Goal: Information Seeking & Learning: Check status

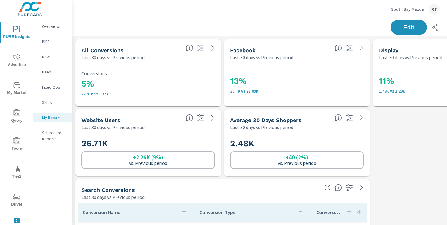
scroll to position [772, 450]
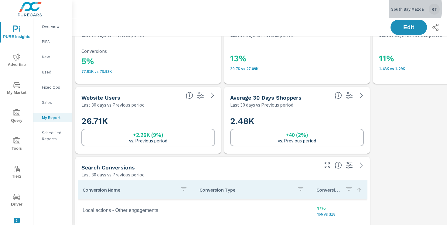
click at [397, 8] on p "South Bay Mazda" at bounding box center [407, 8] width 33 height 5
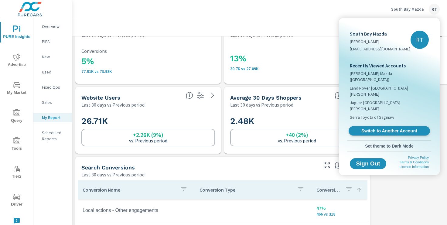
click at [366, 128] on span "Switch to Another Account" at bounding box center [389, 131] width 74 height 6
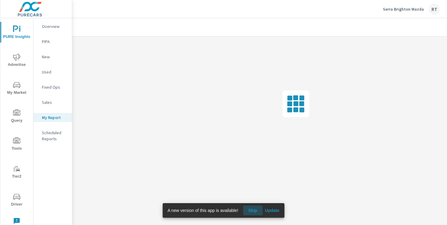
click at [255, 211] on span "Skip" at bounding box center [252, 210] width 15 height 5
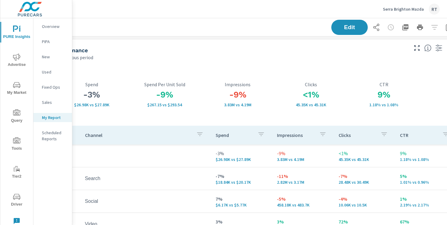
scroll to position [0, 75]
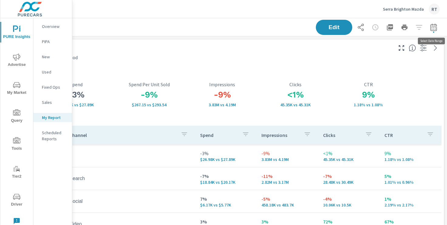
click at [435, 25] on icon "button" at bounding box center [433, 27] width 7 height 7
select select "Previous period"
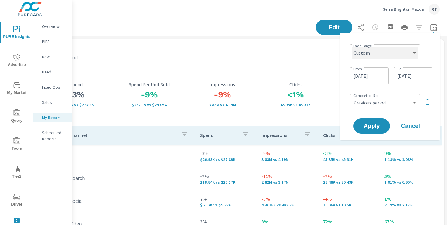
click at [388, 52] on select "Custom [DATE] Last week Last 7 days Last 14 days Last 30 days Last 45 days Last…" at bounding box center [385, 53] width 66 height 12
click at [352, 47] on select "Custom [DATE] Last week Last 7 days Last 14 days Last 30 days Last 45 days Last…" at bounding box center [385, 53] width 66 height 12
select select "Last 30 days"
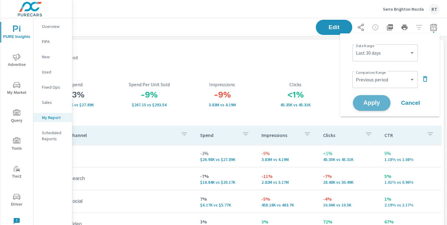
click at [367, 102] on span "Apply" at bounding box center [371, 103] width 25 height 6
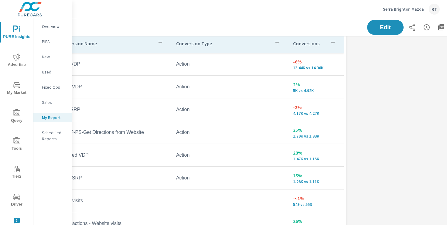
scroll to position [309, 0]
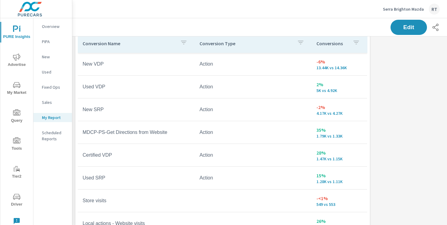
click at [351, 42] on button "button" at bounding box center [356, 43] width 12 height 14
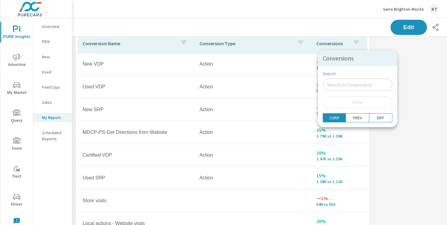
click at [347, 42] on div at bounding box center [223, 112] width 447 height 225
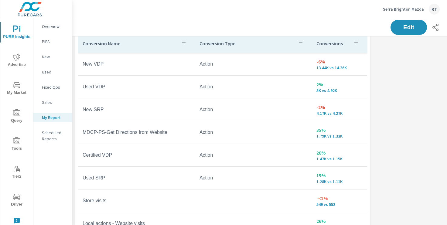
click at [345, 43] on p "Conversions" at bounding box center [331, 43] width 31 height 6
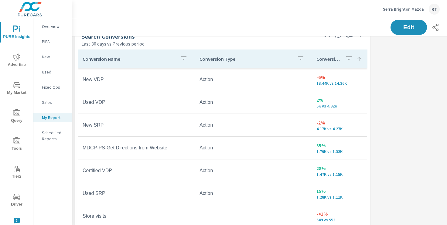
scroll to position [300, 0]
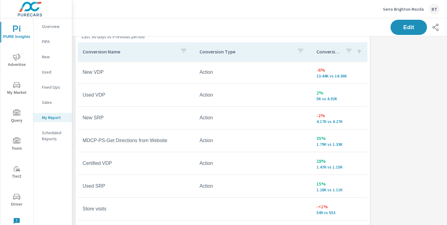
click at [360, 51] on icon at bounding box center [359, 52] width 6 height 6
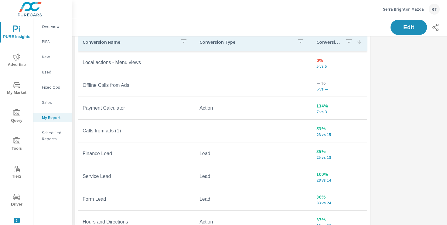
scroll to position [302, 0]
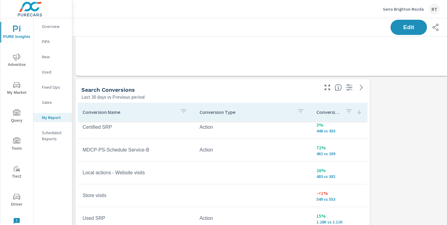
scroll to position [277, 0]
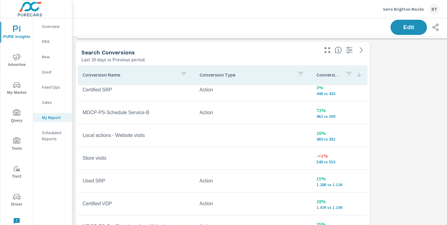
click at [352, 73] on icon "button" at bounding box center [348, 73] width 7 height 7
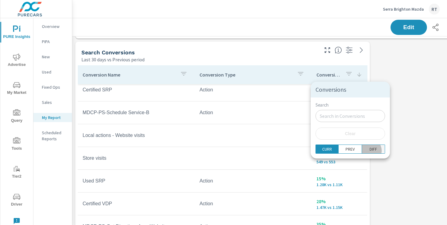
click at [370, 151] on p "DIFF" at bounding box center [374, 149] width 8 height 6
click at [392, 114] on div at bounding box center [223, 112] width 447 height 225
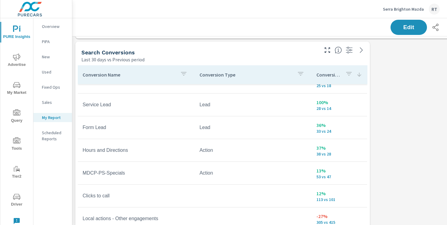
scroll to position [84, 0]
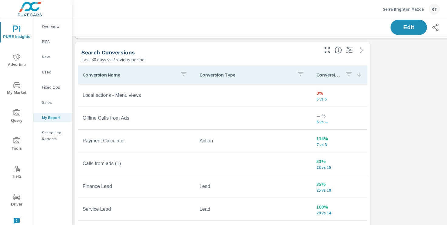
click at [359, 75] on icon at bounding box center [359, 75] width 6 height 6
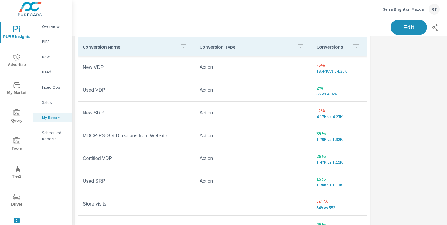
scroll to position [306, 0]
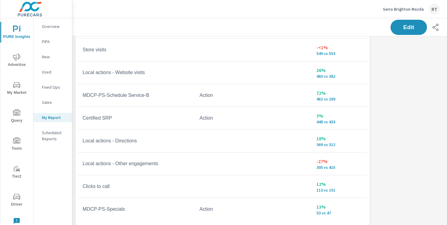
scroll to position [373, 0]
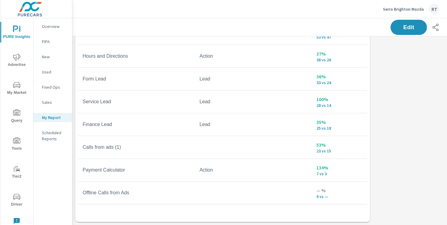
scroll to position [263, 0]
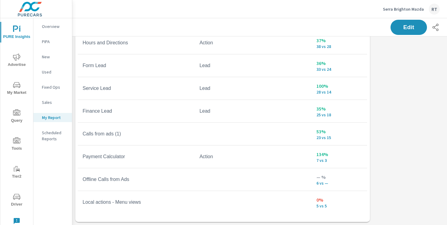
scroll to position [279, 0]
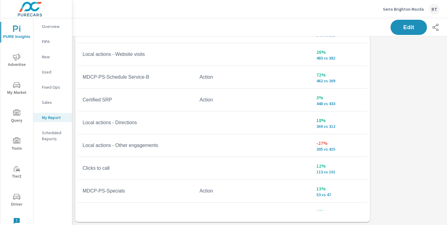
scroll to position [103, 0]
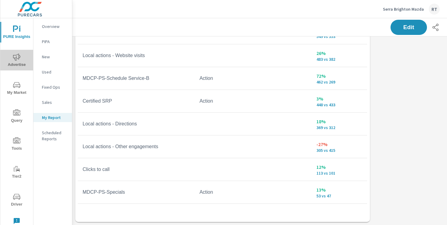
click at [15, 58] on icon "nav menu" at bounding box center [16, 56] width 7 height 7
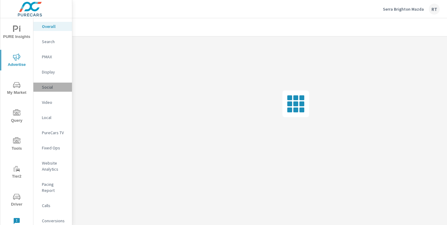
click at [49, 86] on p "Social" at bounding box center [54, 87] width 25 height 6
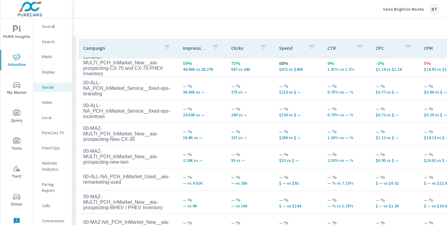
scroll to position [118, 0]
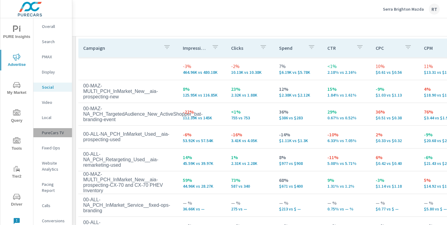
click at [54, 135] on p "PureCars TV" at bounding box center [54, 133] width 25 height 6
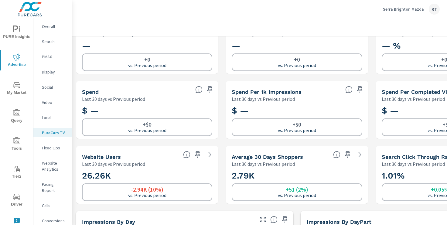
scroll to position [23, 0]
click at [46, 89] on p "Social" at bounding box center [54, 87] width 25 height 6
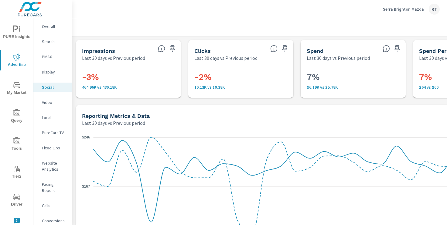
click at [49, 130] on p "PureCars TV" at bounding box center [54, 133] width 25 height 6
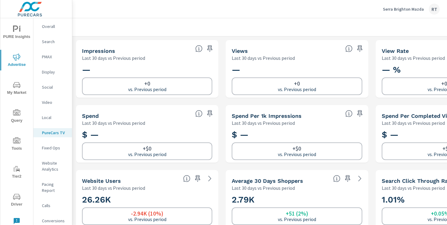
click at [46, 107] on nav "Overall Search PMAX Display Social Video Local PureCars TV Fixed Ops Website An…" at bounding box center [52, 126] width 39 height 216
click at [47, 102] on p "Video" at bounding box center [54, 102] width 25 height 6
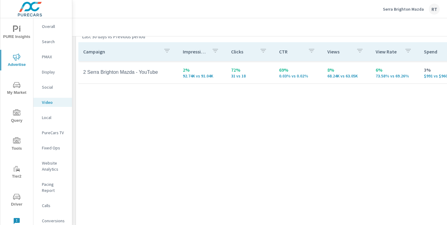
scroll to position [288, 0]
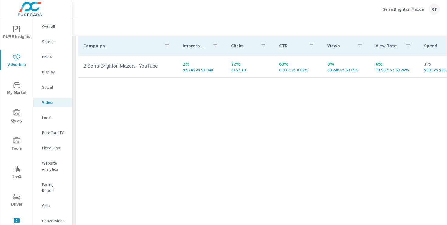
click at [48, 87] on p "Social" at bounding box center [54, 87] width 25 height 6
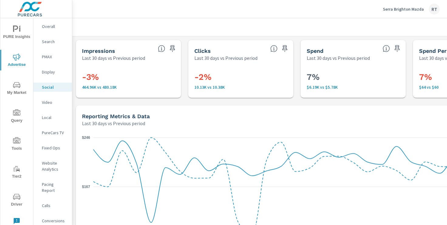
scroll to position [0, 75]
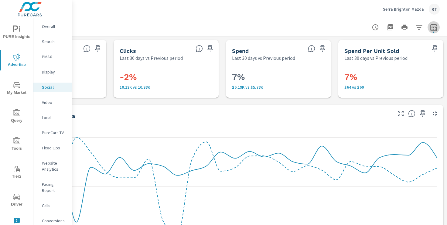
click at [435, 25] on icon "button" at bounding box center [433, 27] width 7 height 7
select select "Last 30 days"
select select "Previous period"
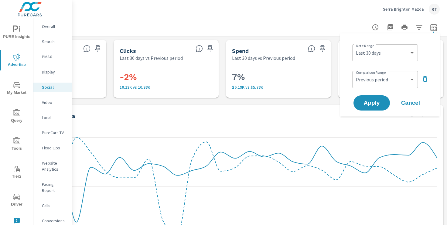
click at [424, 80] on icon "button" at bounding box center [424, 78] width 7 height 7
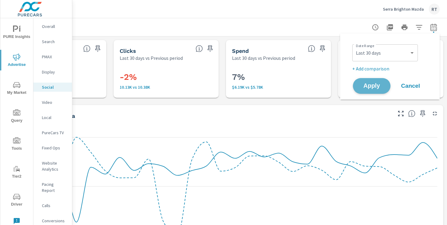
click at [373, 82] on button "Apply" at bounding box center [372, 86] width 38 height 16
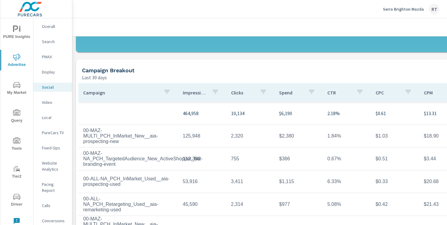
scroll to position [210, 0]
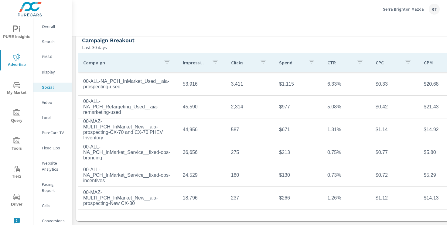
scroll to position [29, 0]
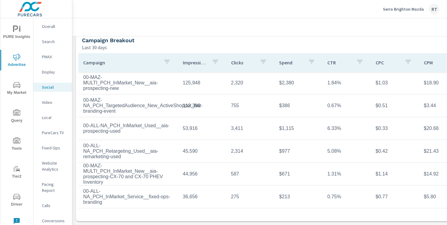
scroll to position [16, 0]
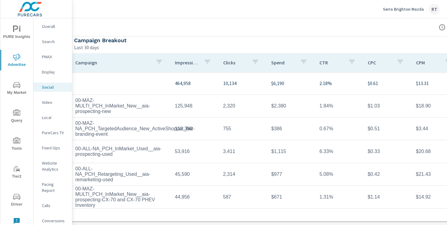
scroll to position [210, 9]
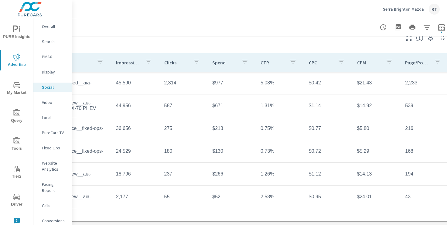
scroll to position [210, 75]
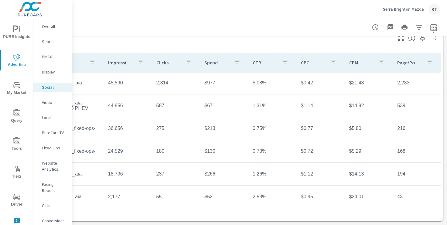
click at [394, 10] on p "Serra Brighton Mazda" at bounding box center [403, 8] width 41 height 5
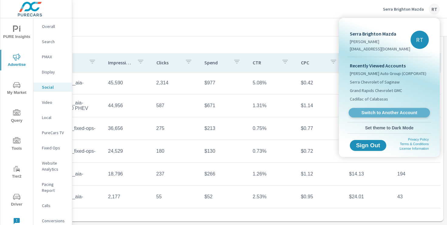
click at [368, 113] on span "Switch to Another Account" at bounding box center [389, 113] width 74 height 6
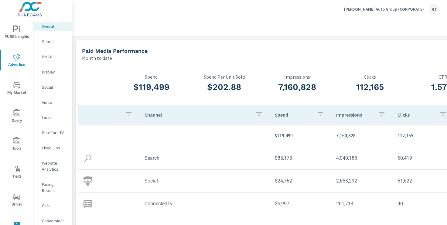
scroll to position [0, 2]
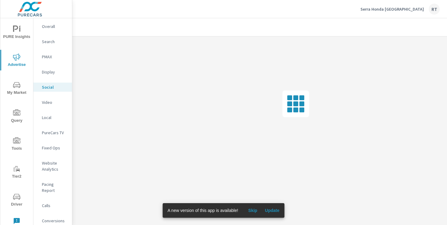
click at [255, 208] on span "Skip" at bounding box center [252, 210] width 15 height 5
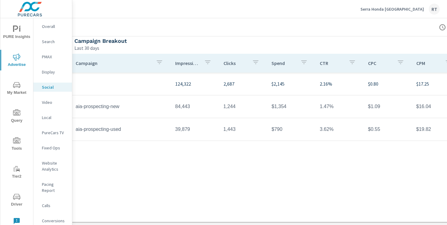
scroll to position [208, 8]
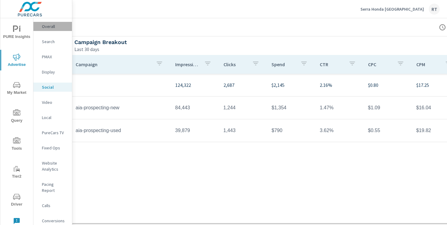
click at [47, 26] on p "Overall" at bounding box center [54, 26] width 25 height 6
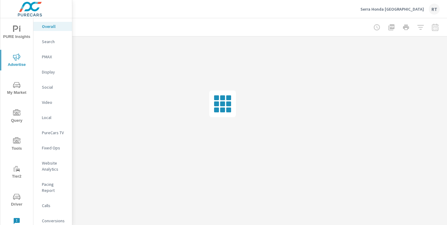
scroll to position [0, 75]
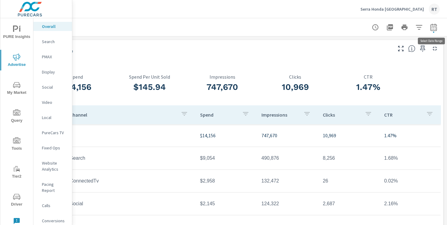
click at [434, 28] on icon "button" at bounding box center [433, 27] width 7 height 7
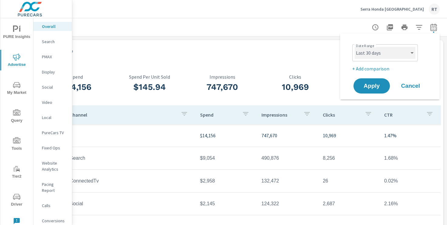
click at [400, 55] on select "Custom [DATE] Last week Last 7 days Last 14 days Last 30 days Last 45 days Last…" at bounding box center [385, 53] width 61 height 12
click at [355, 47] on select "Custom [DATE] Last week Last 7 days Last 14 days Last 30 days Last 45 days Last…" at bounding box center [385, 53] width 61 height 12
select select "Last 14 days"
click at [364, 70] on p "+ Add comparison" at bounding box center [391, 68] width 78 height 7
select select "Previous period"
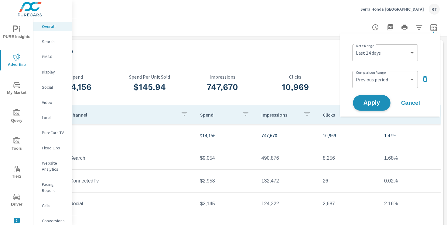
click at [369, 98] on button "Apply" at bounding box center [372, 103] width 38 height 16
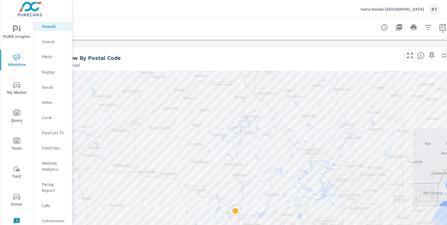
scroll to position [254, 66]
click at [53, 216] on div "Conversions" at bounding box center [52, 220] width 39 height 9
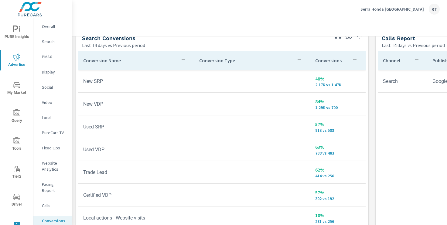
scroll to position [347, 0]
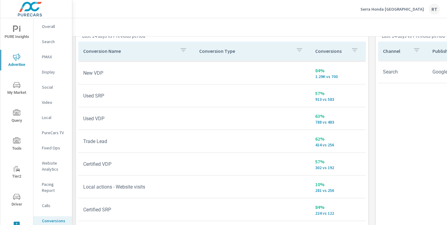
scroll to position [24, 0]
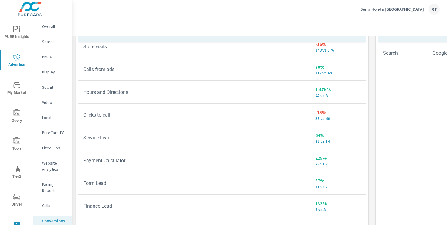
scroll to position [361, 0]
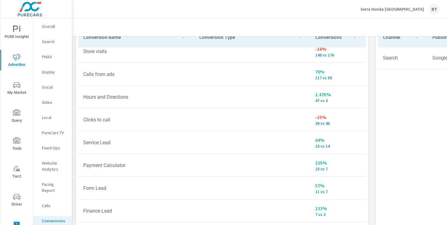
click at [55, 133] on p "PureCars TV" at bounding box center [54, 133] width 25 height 6
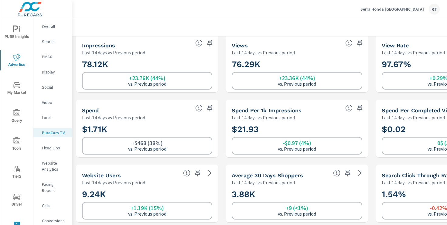
scroll to position [6, 0]
click at [48, 100] on p "Video" at bounding box center [54, 102] width 25 height 6
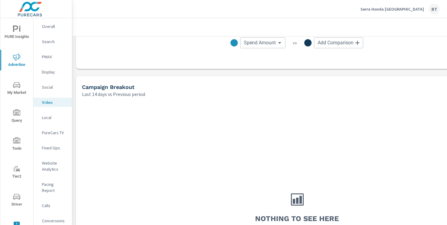
scroll to position [248, 0]
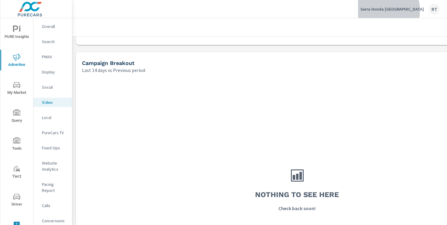
click at [400, 11] on p "Serra Honda [GEOGRAPHIC_DATA]" at bounding box center [391, 8] width 63 height 5
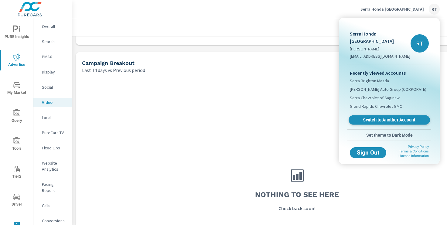
click at [370, 117] on span "Switch to Another Account" at bounding box center [389, 120] width 74 height 6
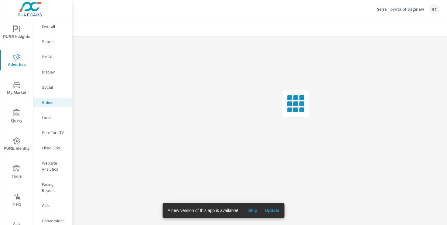
click at [254, 209] on span "Skip" at bounding box center [252, 210] width 15 height 5
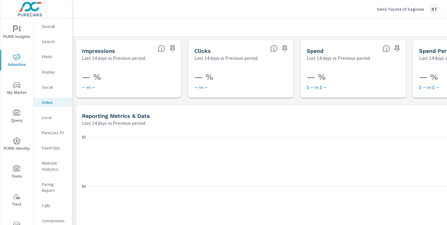
scroll to position [0, 75]
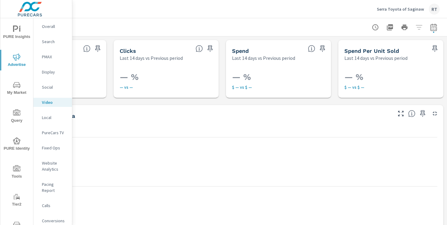
click at [433, 28] on icon "button" at bounding box center [433, 27] width 7 height 7
select select "Last 14 days"
select select "Previous period"
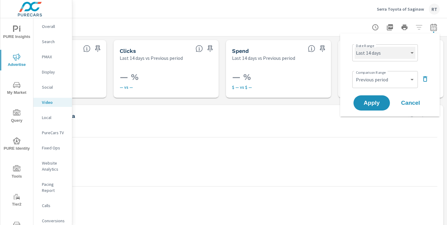
click at [389, 56] on select "Custom [DATE] Last week Last 7 days Last 14 days Last 30 days Last 45 days Last…" at bounding box center [385, 53] width 61 height 12
click at [355, 47] on select "Custom [DATE] Last week Last 7 days Last 14 days Last 30 days Last 45 days Last…" at bounding box center [385, 53] width 61 height 12
select select "Last 30 days"
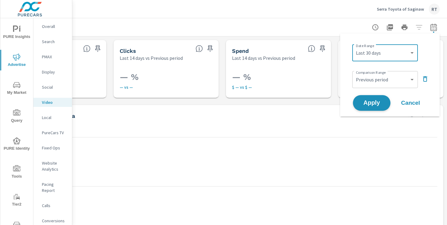
click at [367, 104] on span "Apply" at bounding box center [371, 103] width 25 height 6
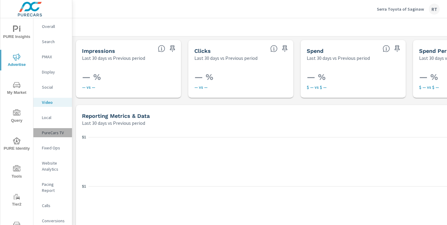
click at [58, 133] on p "PureCars TV" at bounding box center [54, 133] width 25 height 6
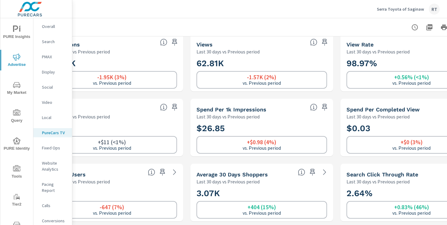
scroll to position [6, 75]
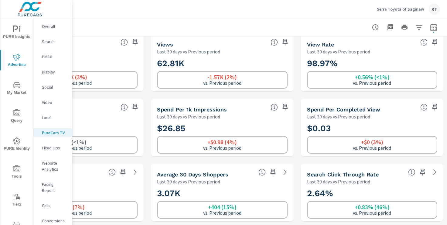
click at [46, 88] on p "Social" at bounding box center [54, 87] width 25 height 6
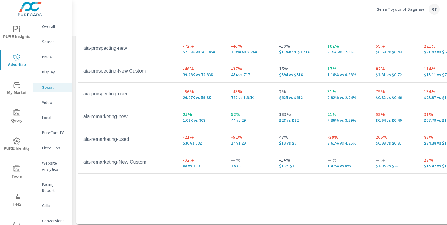
scroll to position [331, 0]
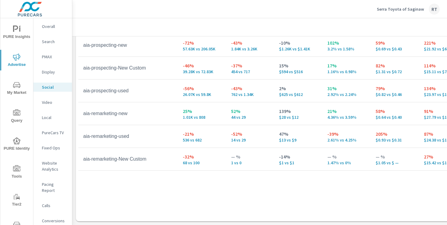
click at [52, 218] on p "Conversions" at bounding box center [54, 221] width 25 height 6
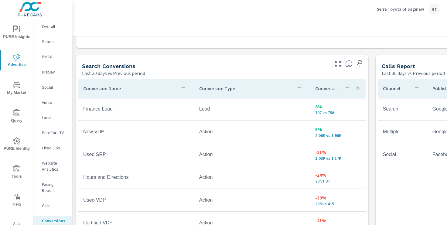
scroll to position [311, 0]
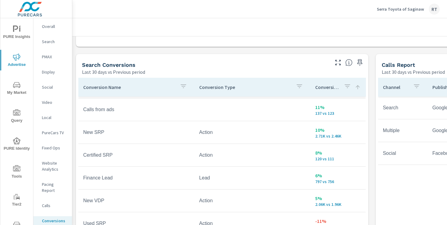
scroll to position [42, 0]
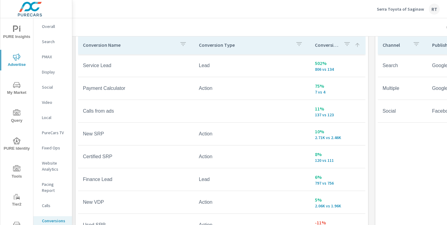
scroll to position [352, 0]
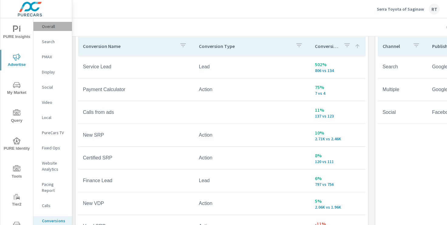
click at [50, 25] on p "Overall" at bounding box center [54, 26] width 25 height 6
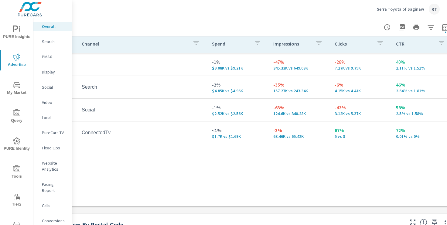
scroll to position [86, 63]
click at [49, 87] on p "Social" at bounding box center [54, 87] width 25 height 6
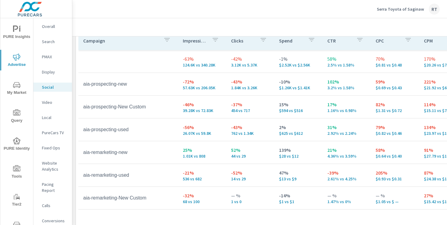
scroll to position [292, 75]
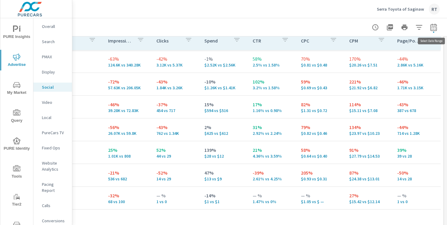
click at [432, 29] on icon "button" at bounding box center [433, 27] width 7 height 7
select select "Last 30 days"
select select "Previous period"
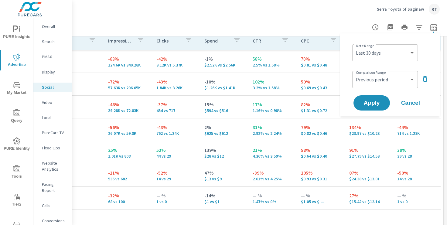
click at [425, 80] on icon "button" at bounding box center [424, 78] width 7 height 7
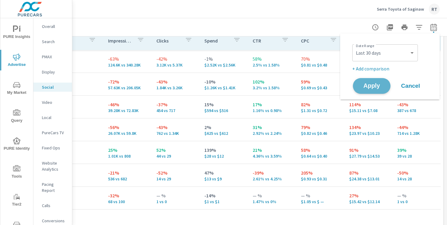
click at [366, 89] on span "Apply" at bounding box center [371, 86] width 25 height 6
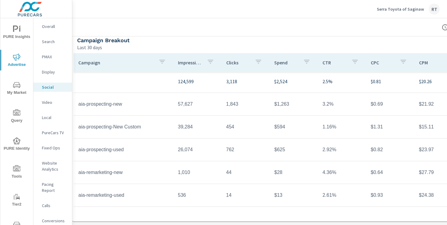
scroll to position [210, 5]
click at [397, 9] on p "Serra Toyota of Saginaw" at bounding box center [400, 8] width 47 height 5
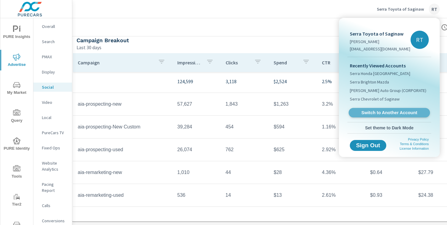
click at [369, 113] on span "Switch to Another Account" at bounding box center [389, 113] width 74 height 6
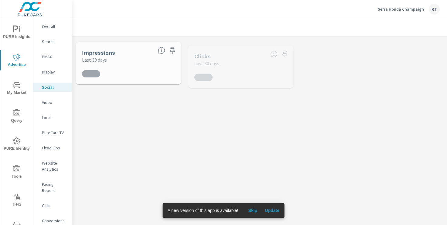
click at [256, 209] on span "Skip" at bounding box center [252, 210] width 15 height 5
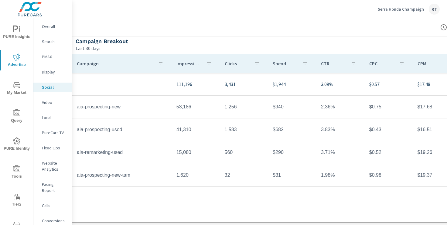
scroll to position [210, 7]
click at [51, 27] on p "Overall" at bounding box center [54, 26] width 25 height 6
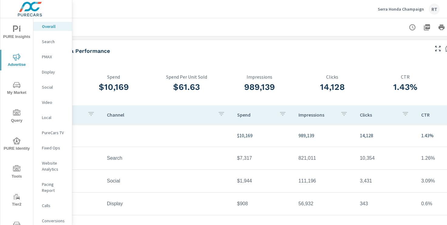
scroll to position [0, 75]
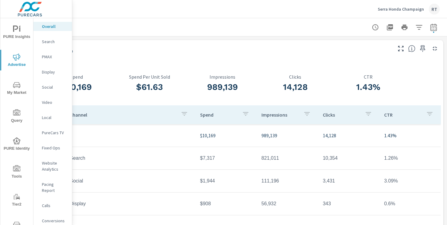
click at [432, 26] on icon "button" at bounding box center [433, 27] width 7 height 7
select select "Last 30 days"
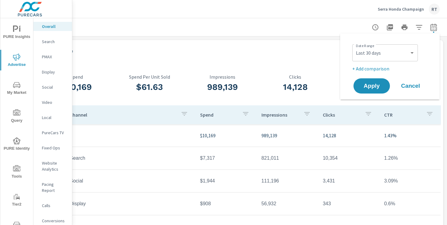
click at [382, 70] on p "+ Add comparison" at bounding box center [391, 68] width 78 height 7
select select "Previous period"
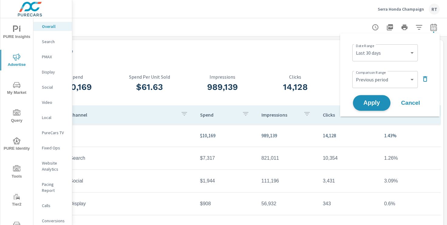
click at [375, 103] on span "Apply" at bounding box center [371, 103] width 25 height 6
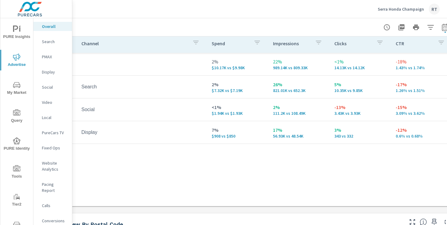
scroll to position [86, 63]
click at [54, 218] on p "Conversions" at bounding box center [54, 221] width 25 height 6
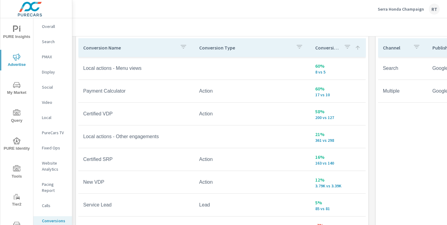
scroll to position [351, 1]
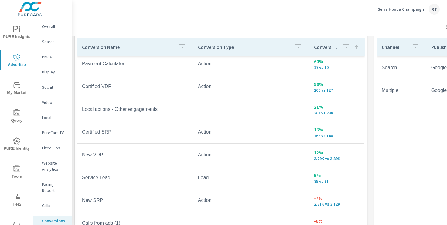
scroll to position [70, 0]
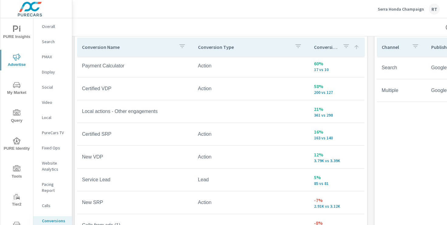
click at [48, 162] on p "Website Analytics" at bounding box center [54, 166] width 25 height 12
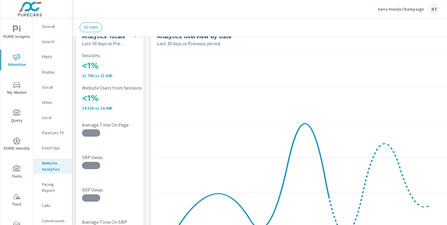
scroll to position [19, 0]
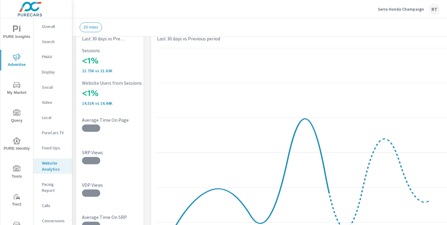
click at [49, 134] on p "PureCars TV" at bounding box center [54, 133] width 25 height 6
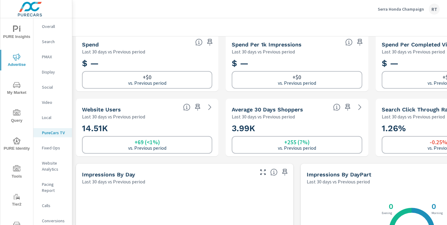
scroll to position [72, 0]
click at [46, 102] on p "Video" at bounding box center [54, 102] width 25 height 6
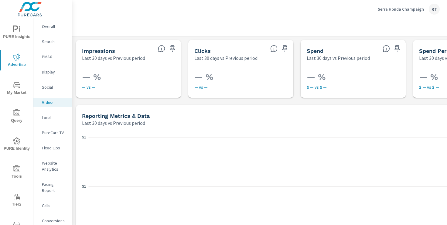
click at [46, 88] on p "Social" at bounding box center [54, 87] width 25 height 6
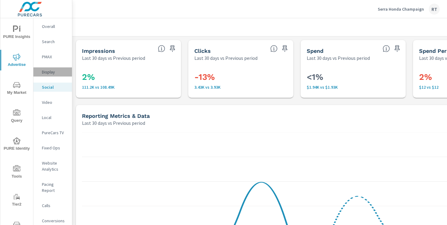
click at [47, 72] on p "Display" at bounding box center [54, 72] width 25 height 6
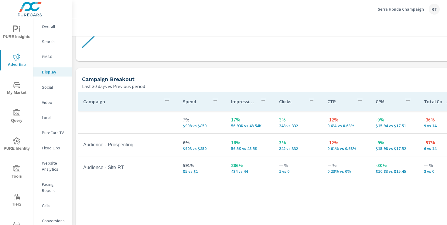
scroll to position [271, 0]
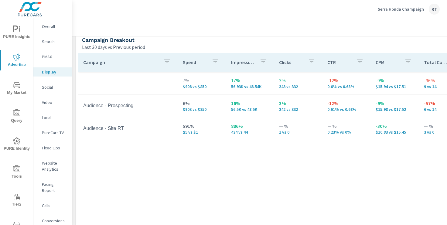
click at [385, 9] on p "Serra Honda Champaign" at bounding box center [401, 8] width 46 height 5
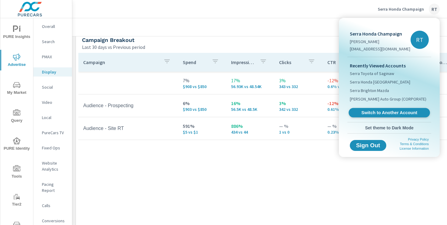
click at [372, 113] on span "Switch to Another Account" at bounding box center [389, 113] width 74 height 6
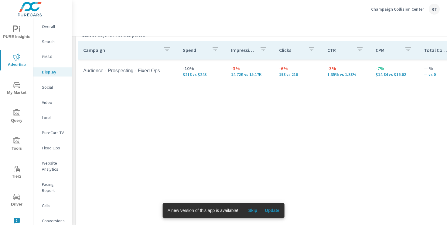
scroll to position [284, 0]
click at [47, 52] on nav "Overall Search PMAX Display Social Video Local PureCars TV Fixed Ops Website An…" at bounding box center [52, 126] width 39 height 216
click at [48, 56] on p "PMAX" at bounding box center [54, 57] width 25 height 6
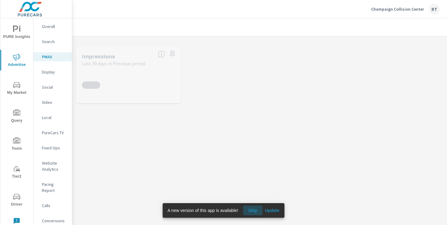
click at [254, 210] on span "Skip" at bounding box center [252, 210] width 15 height 5
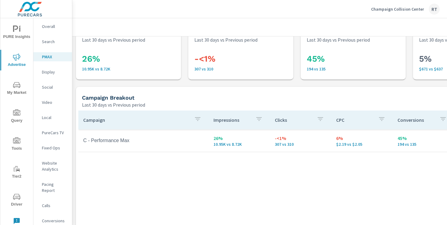
scroll to position [18, 6]
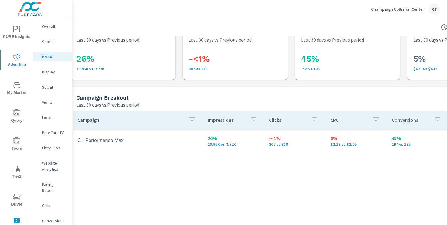
click at [48, 28] on p "Overall" at bounding box center [54, 26] width 25 height 6
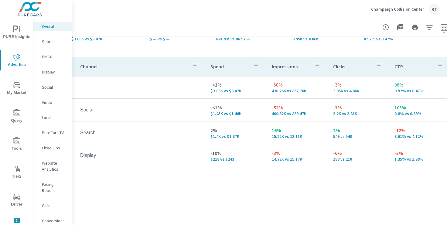
scroll to position [64, 64]
click at [49, 56] on p "PMAX" at bounding box center [54, 57] width 25 height 6
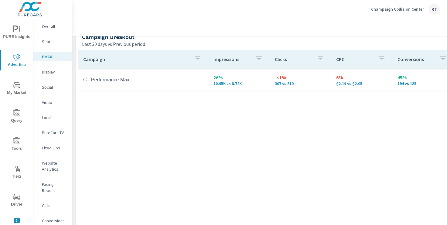
scroll to position [84, 0]
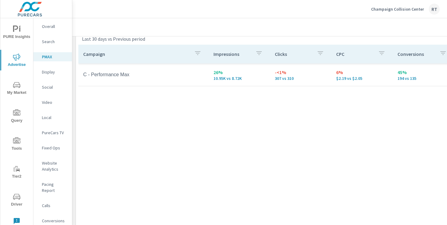
click at [50, 73] on p "Display" at bounding box center [54, 72] width 25 height 6
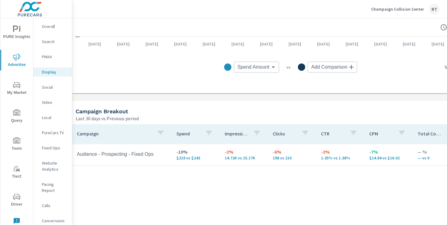
scroll to position [200, 2]
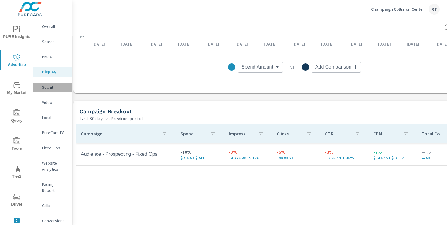
click at [47, 86] on p "Social" at bounding box center [54, 87] width 25 height 6
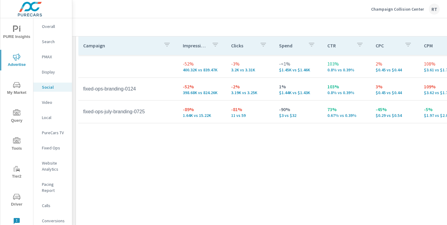
scroll to position [287, 0]
click at [48, 103] on p "Video" at bounding box center [54, 102] width 25 height 6
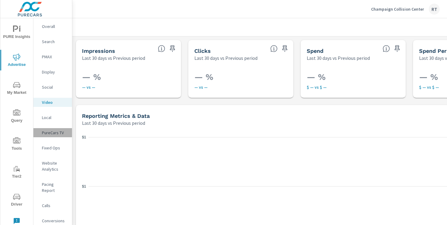
click at [53, 133] on p "PureCars TV" at bounding box center [54, 133] width 25 height 6
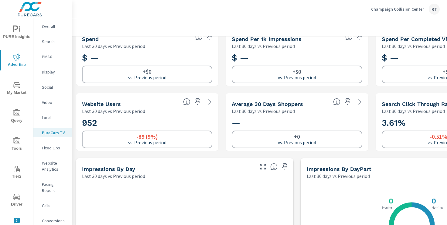
scroll to position [77, 0]
click at [50, 218] on p "Conversions" at bounding box center [54, 221] width 25 height 6
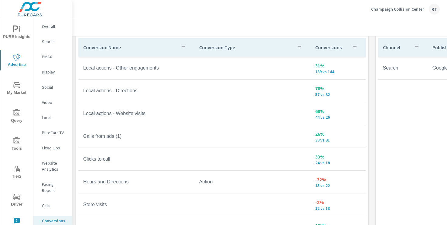
scroll to position [353, 0]
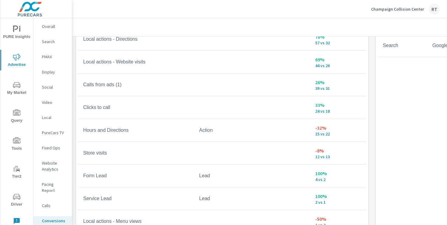
scroll to position [378, 0]
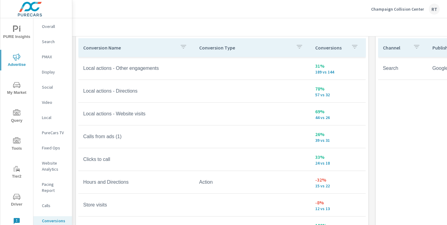
scroll to position [353, 0]
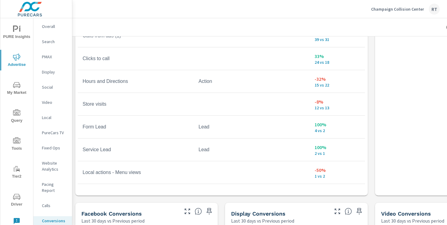
scroll to position [422, 1]
